Goal: Task Accomplishment & Management: Use online tool/utility

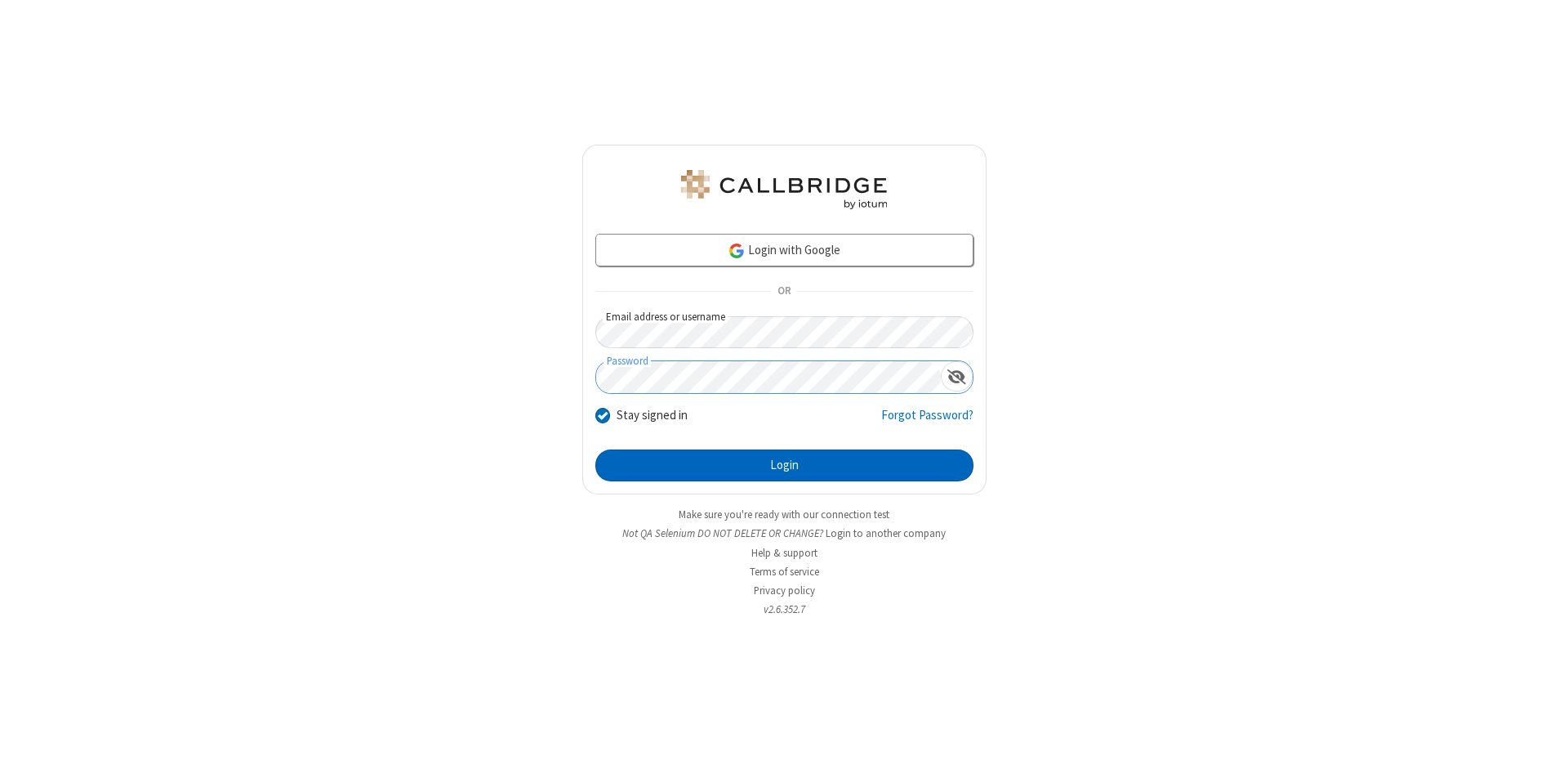
click at [784, 466] on button "Login" at bounding box center [784, 466] width 378 height 33
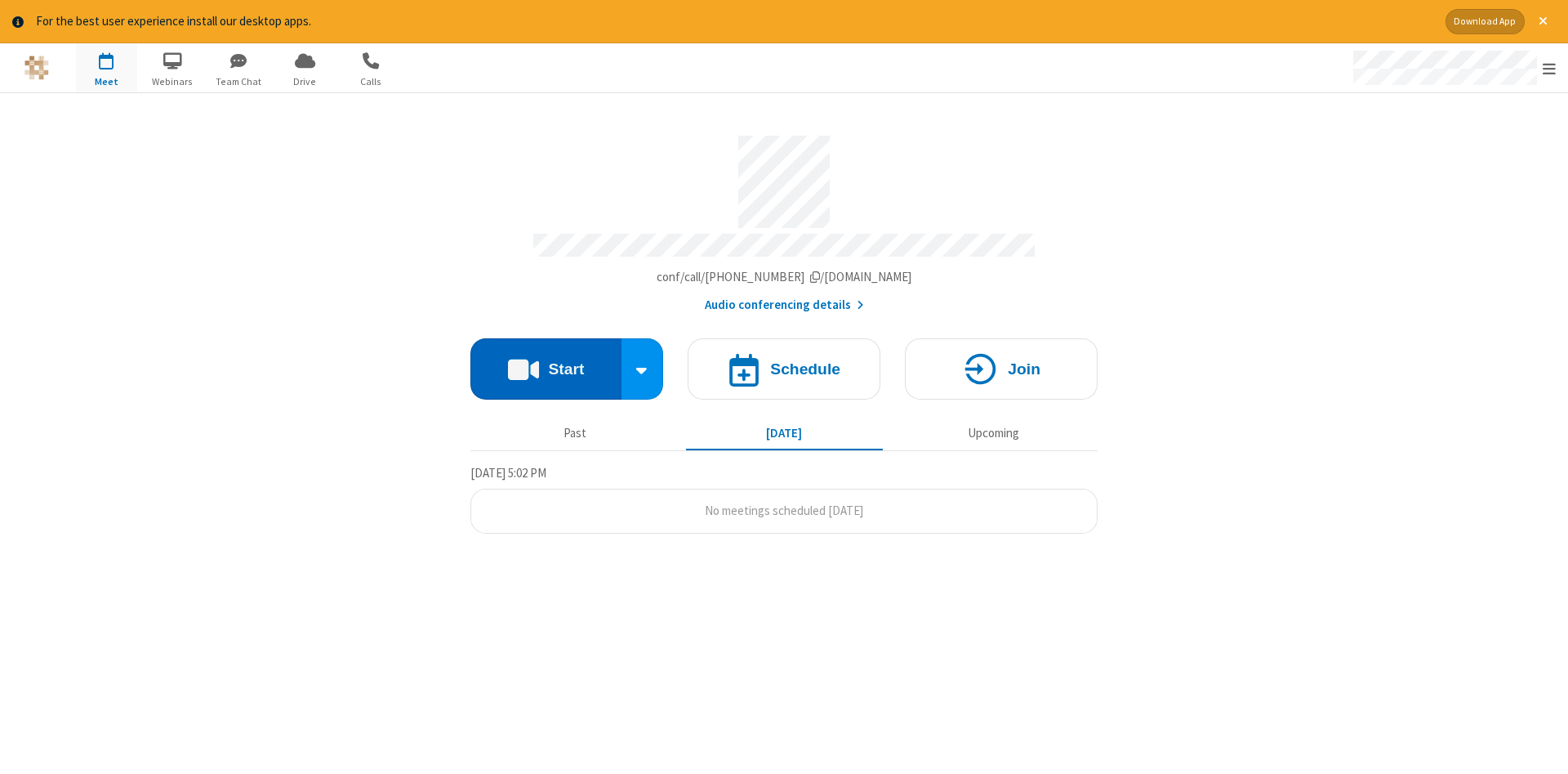
click at [546, 362] on button "Start" at bounding box center [546, 369] width 151 height 61
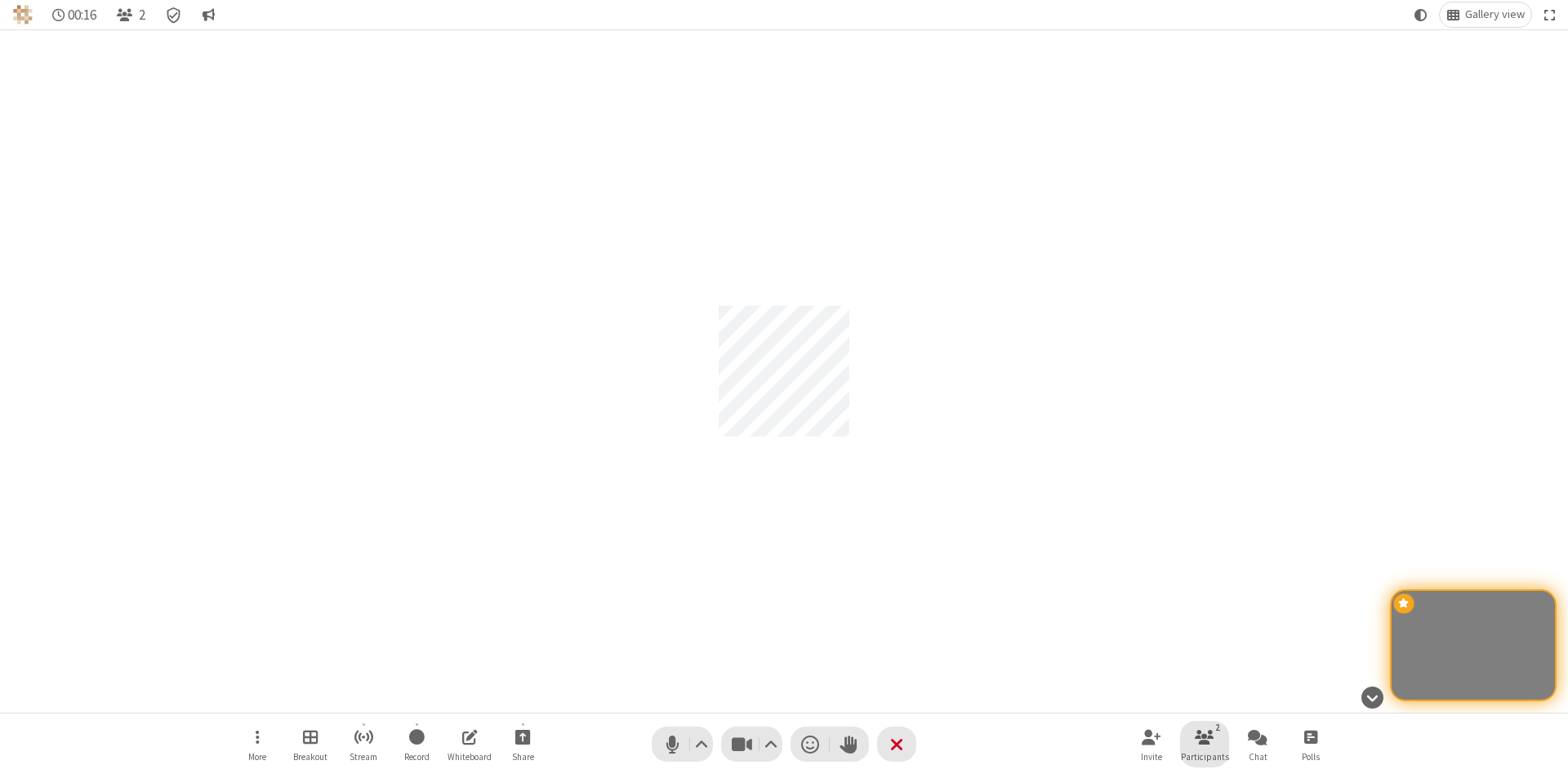
click at [1205, 756] on span "Participants" at bounding box center [1205, 757] width 48 height 10
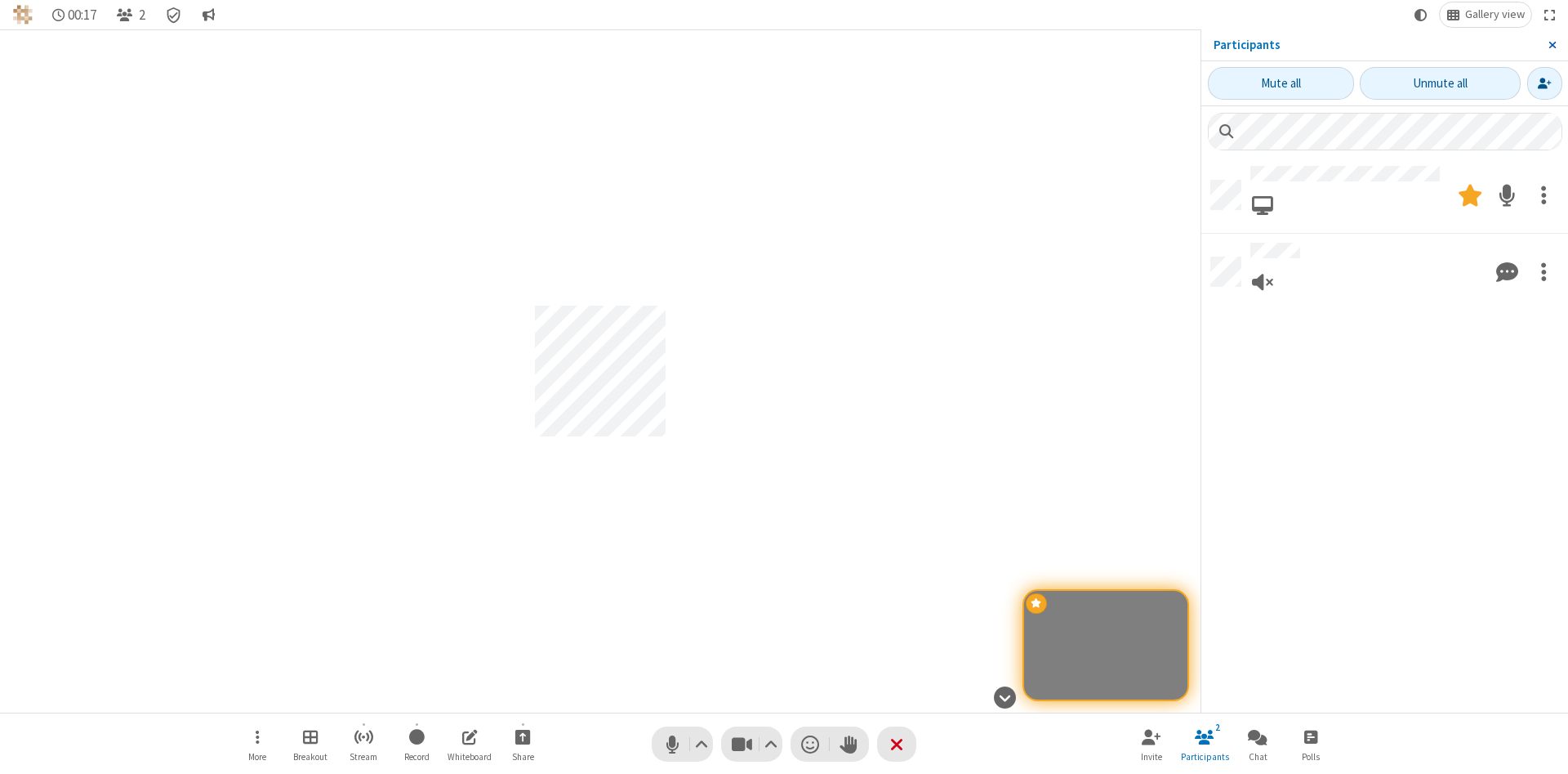
click at [1552, 45] on span "Close sidebar" at bounding box center [1552, 45] width 8 height 13
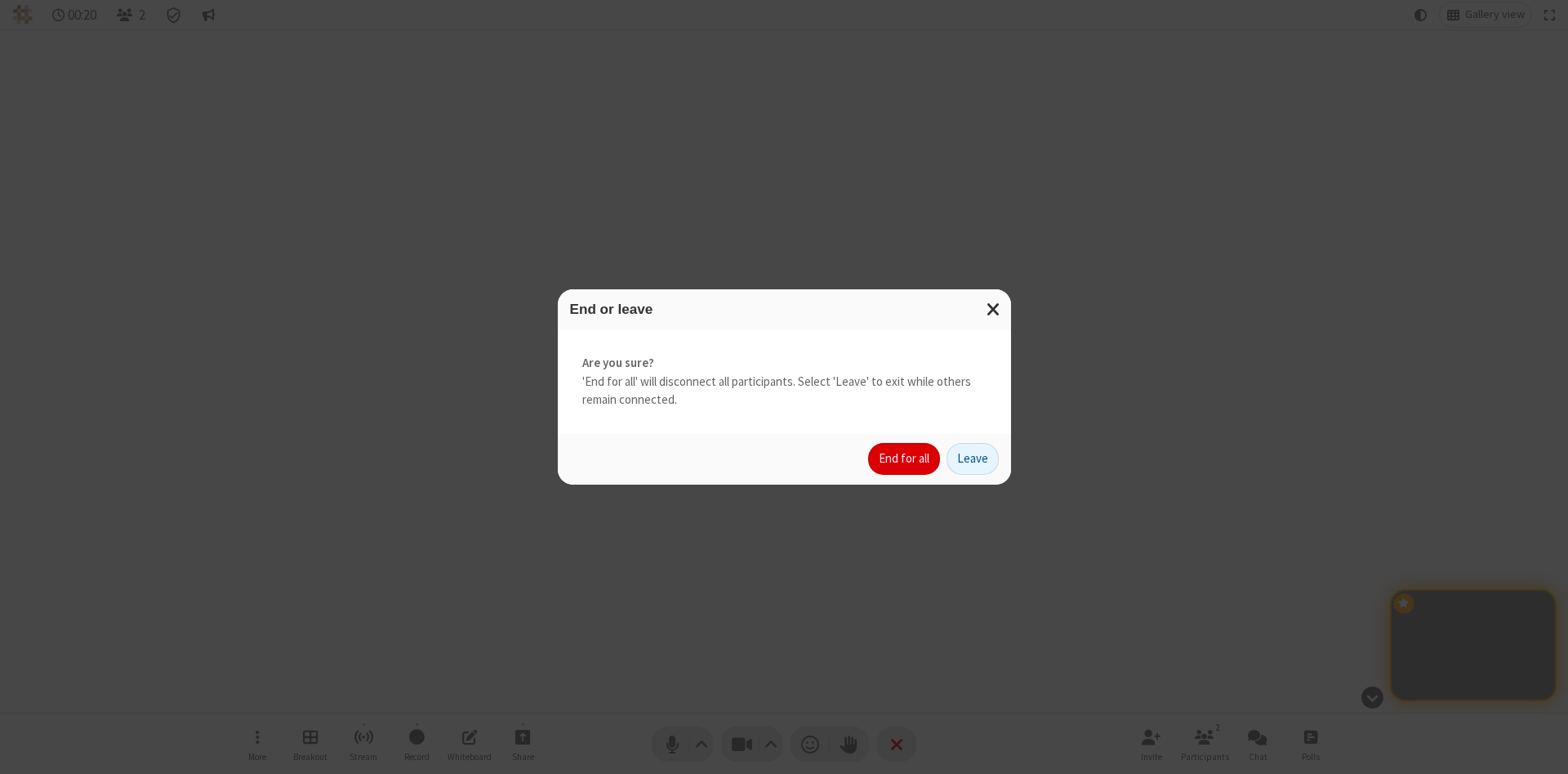
click at [905, 458] on button "End for all" at bounding box center [904, 459] width 72 height 33
